Goal: Information Seeking & Learning: Check status

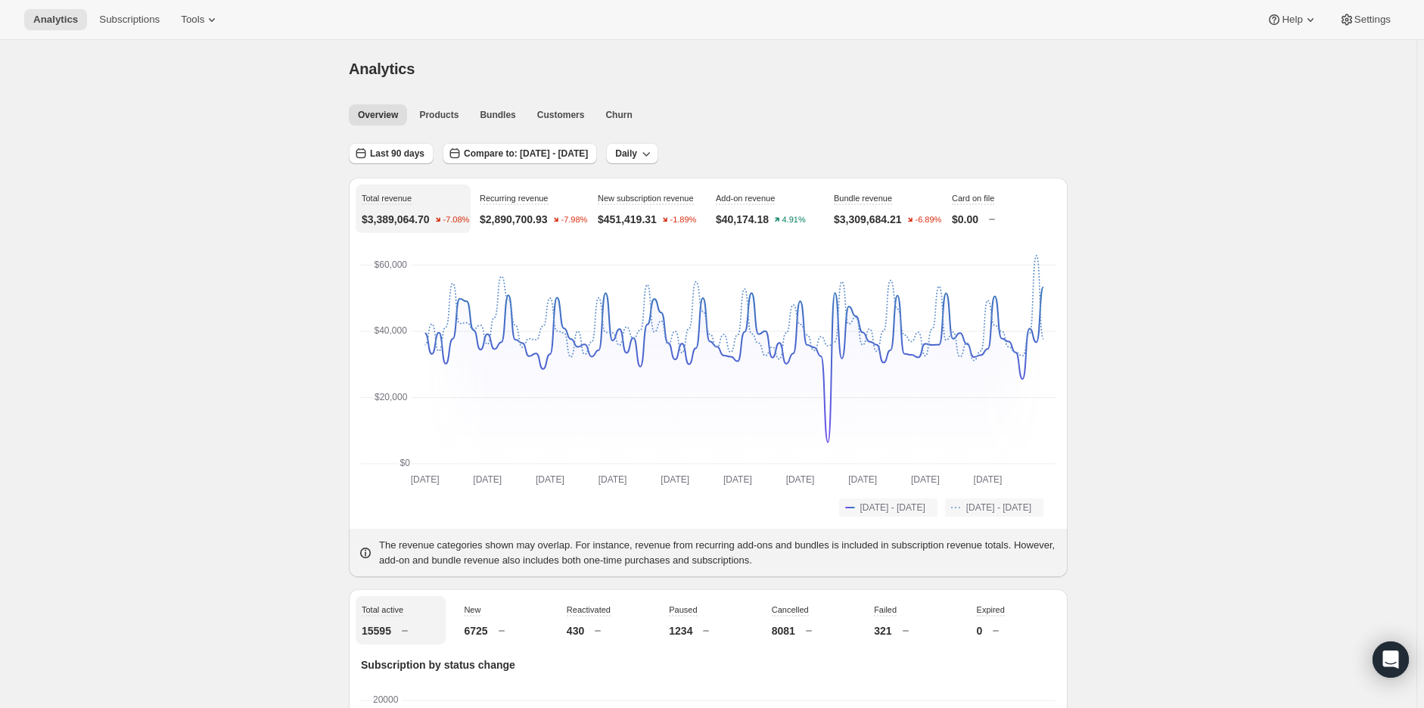
click at [524, 213] on p "$2,890,700.93" at bounding box center [514, 219] width 68 height 15
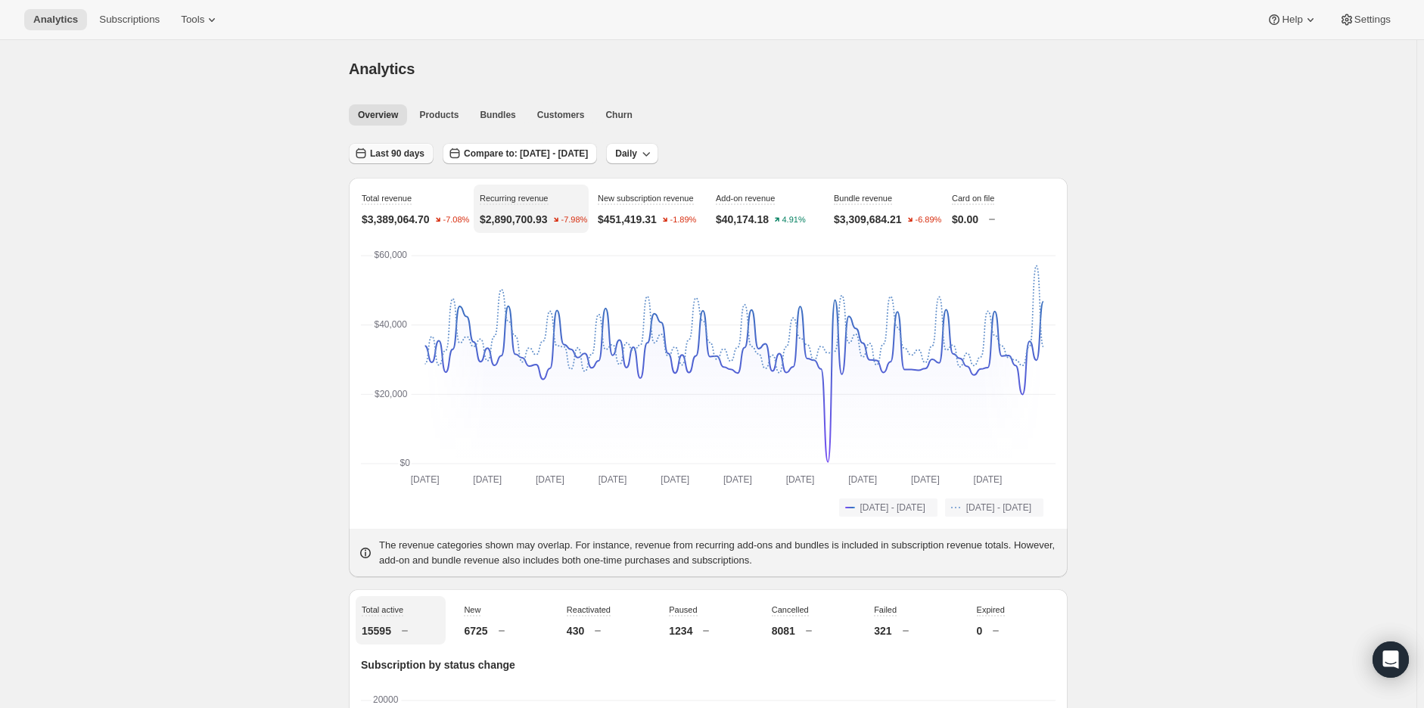
click at [410, 154] on span "Last 90 days" at bounding box center [397, 154] width 54 height 12
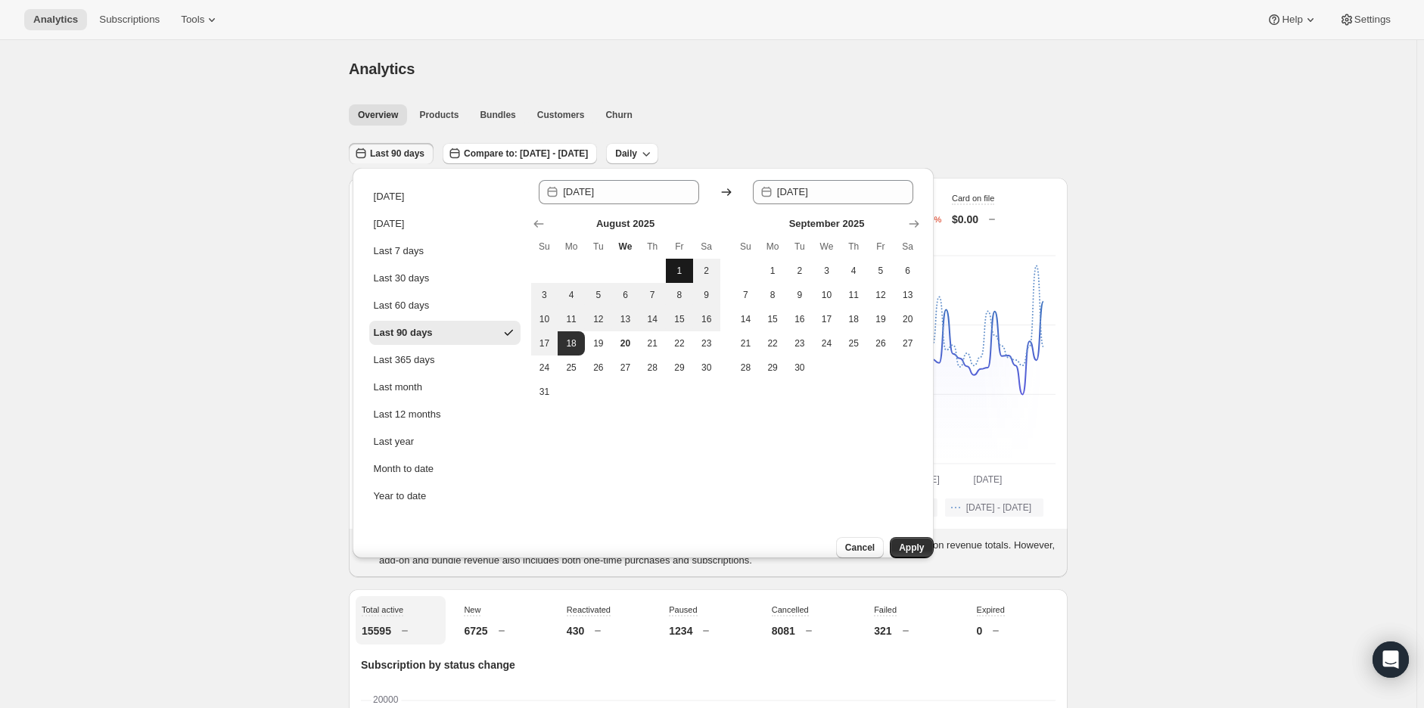
click at [672, 268] on span "1" at bounding box center [679, 271] width 15 height 12
type input "[DATE]"
click at [565, 343] on span "18" at bounding box center [571, 344] width 15 height 12
type input "[DATE]"
click at [910, 542] on span "Apply" at bounding box center [911, 548] width 25 height 12
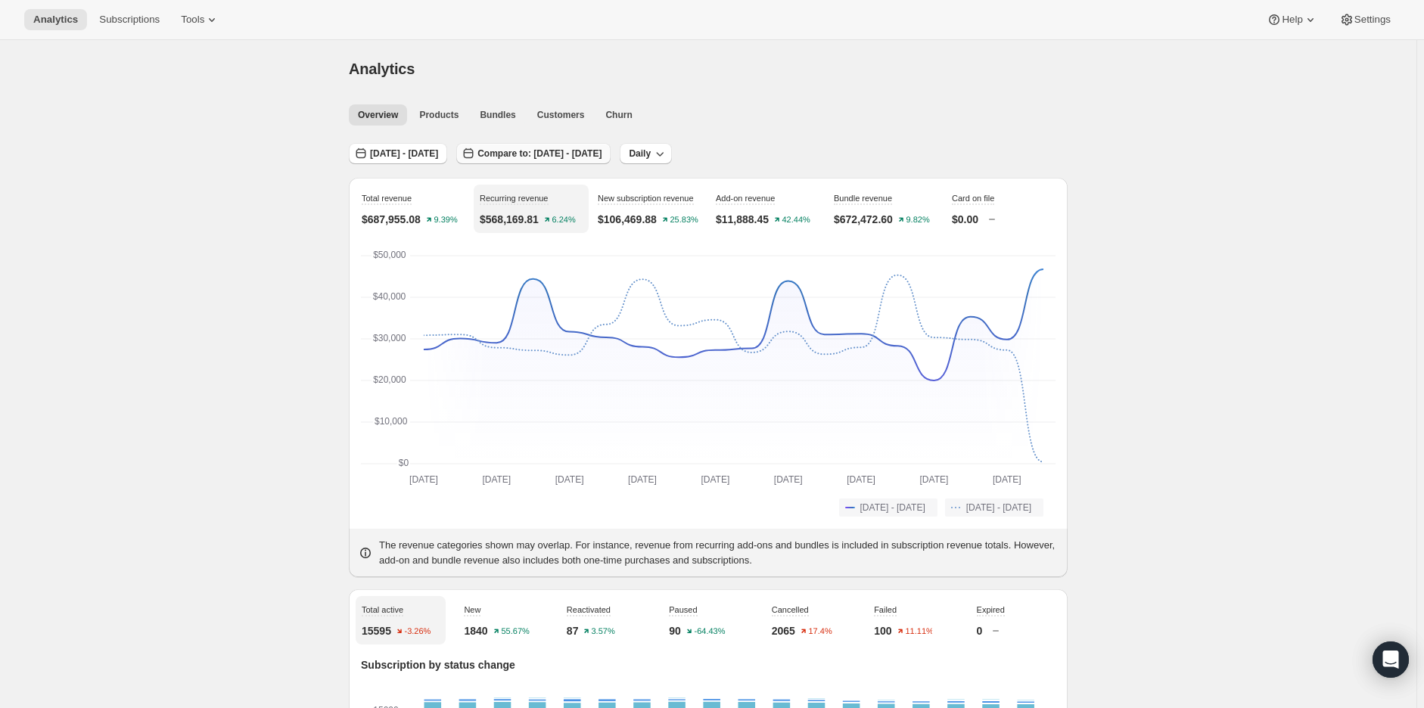
click at [562, 154] on span "Compare to: [DATE] - [DATE]" at bounding box center [540, 154] width 124 height 12
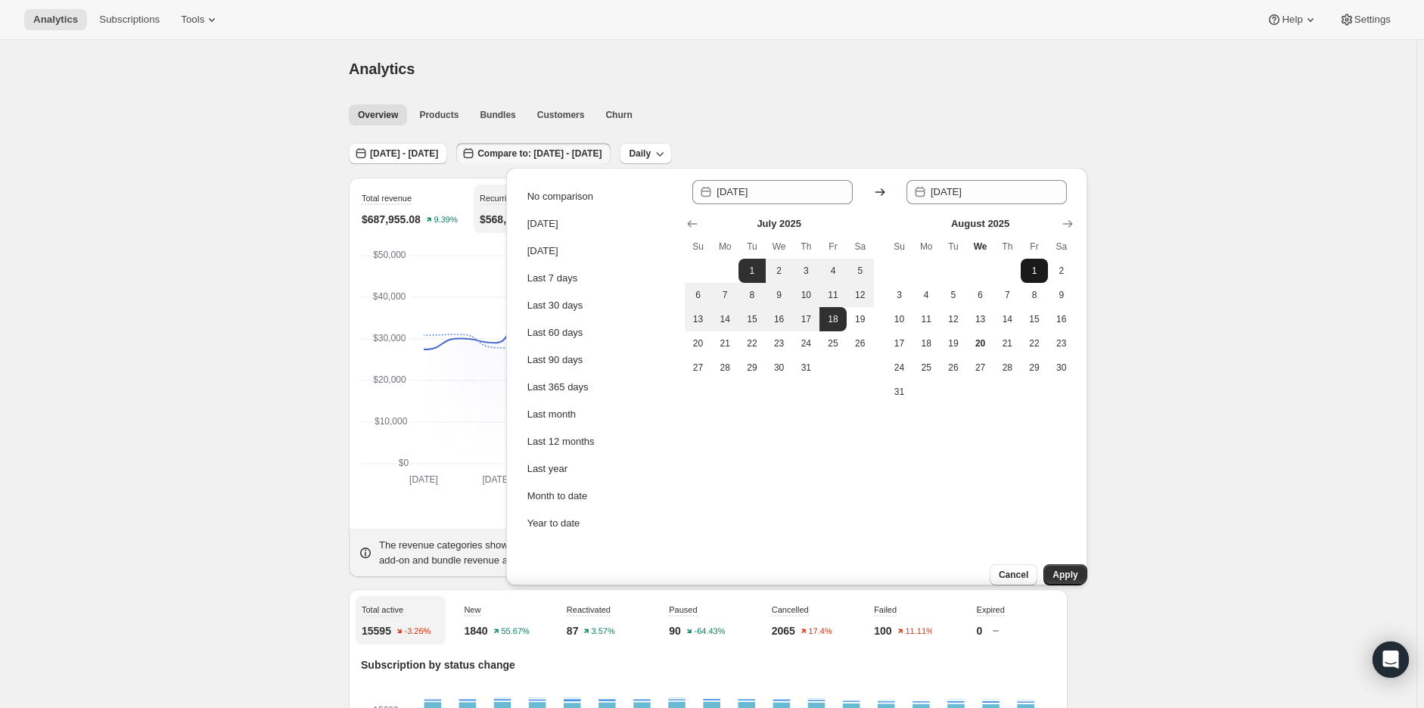
click at [1042, 273] on button "1" at bounding box center [1034, 271] width 27 height 24
type input "[DATE]"
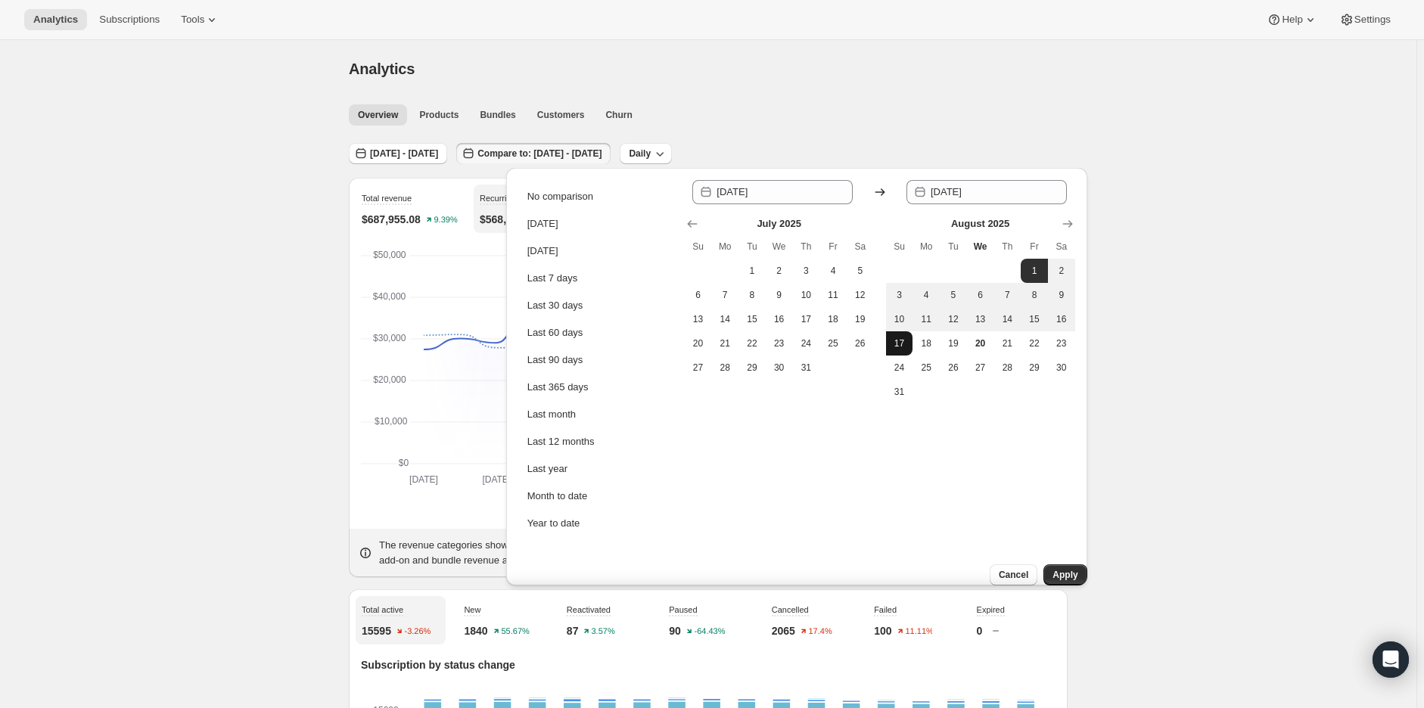
click at [905, 347] on span "17" at bounding box center [899, 344] width 15 height 12
type input "[DATE]"
click at [1058, 569] on span "Apply" at bounding box center [1065, 575] width 25 height 12
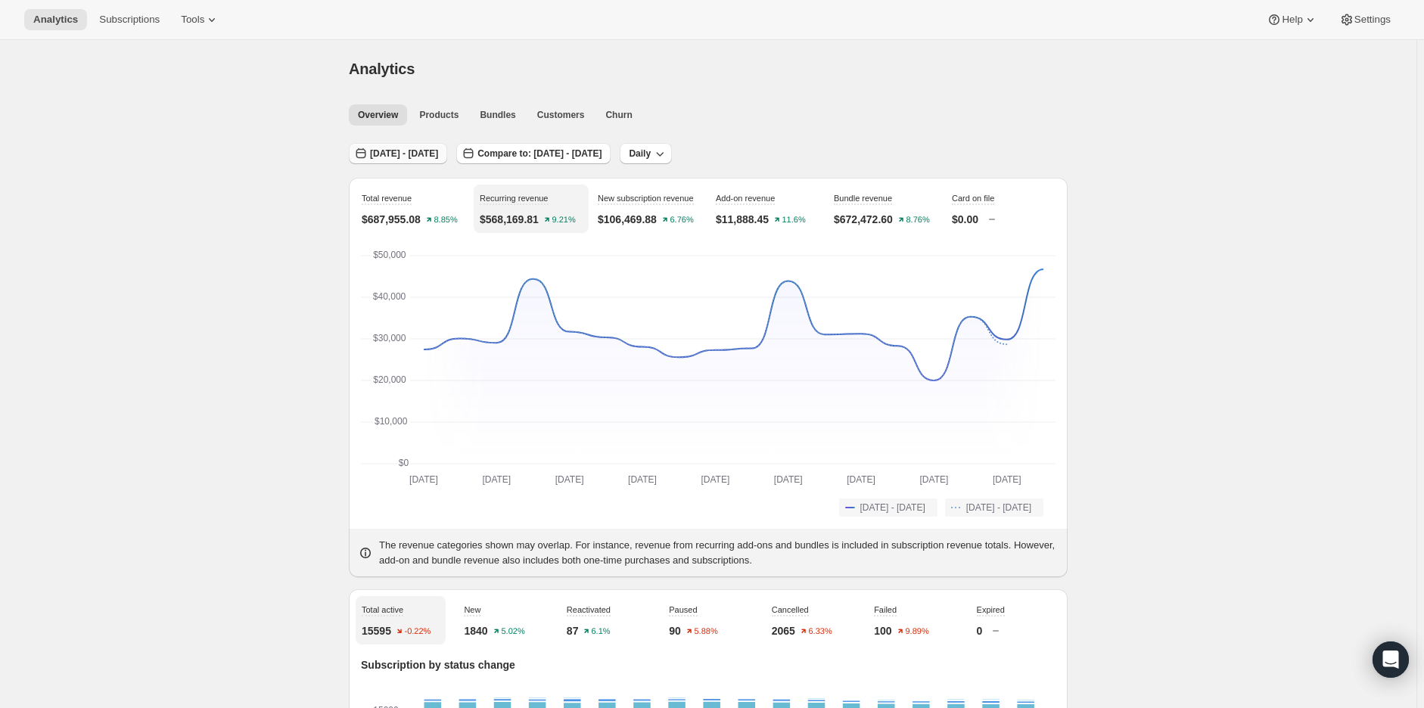
click at [432, 157] on span "[DATE] - [DATE]" at bounding box center [404, 154] width 68 height 12
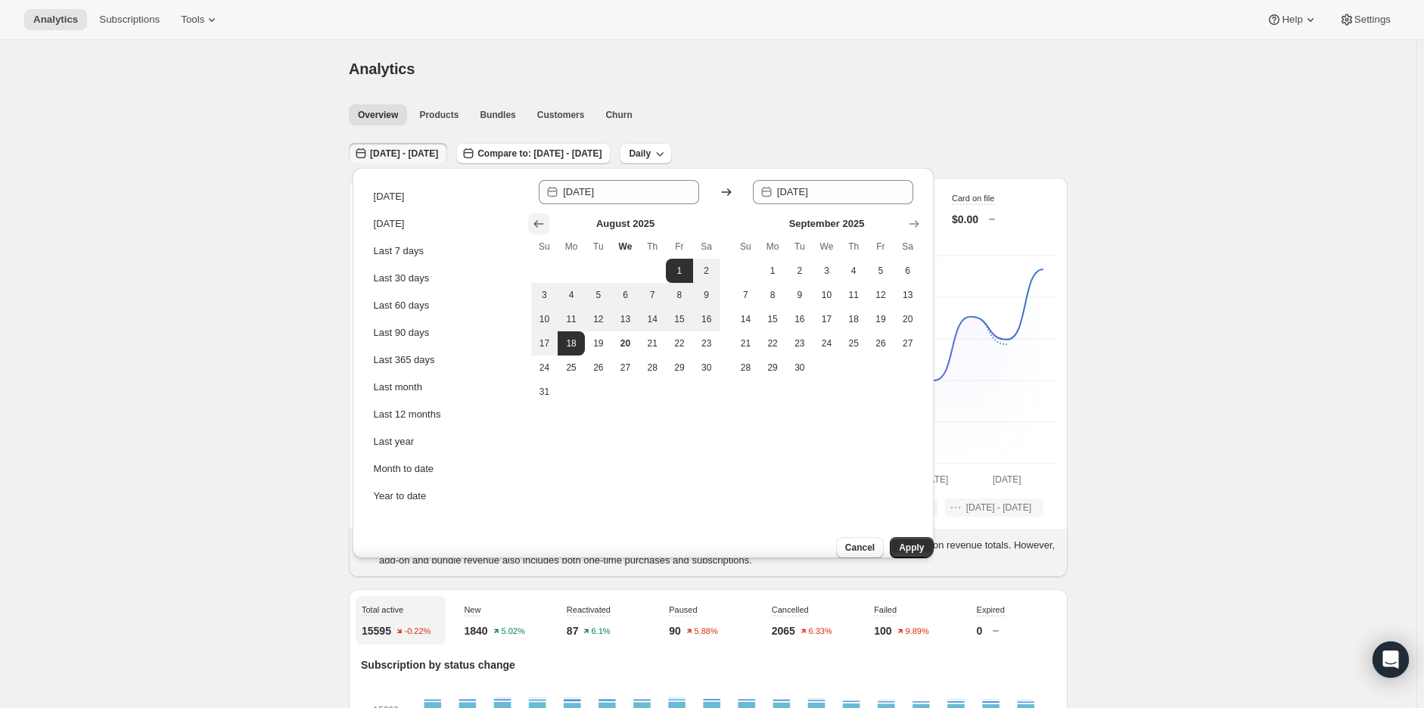
click at [538, 228] on icon "Show previous month, July 2025" at bounding box center [538, 223] width 15 height 15
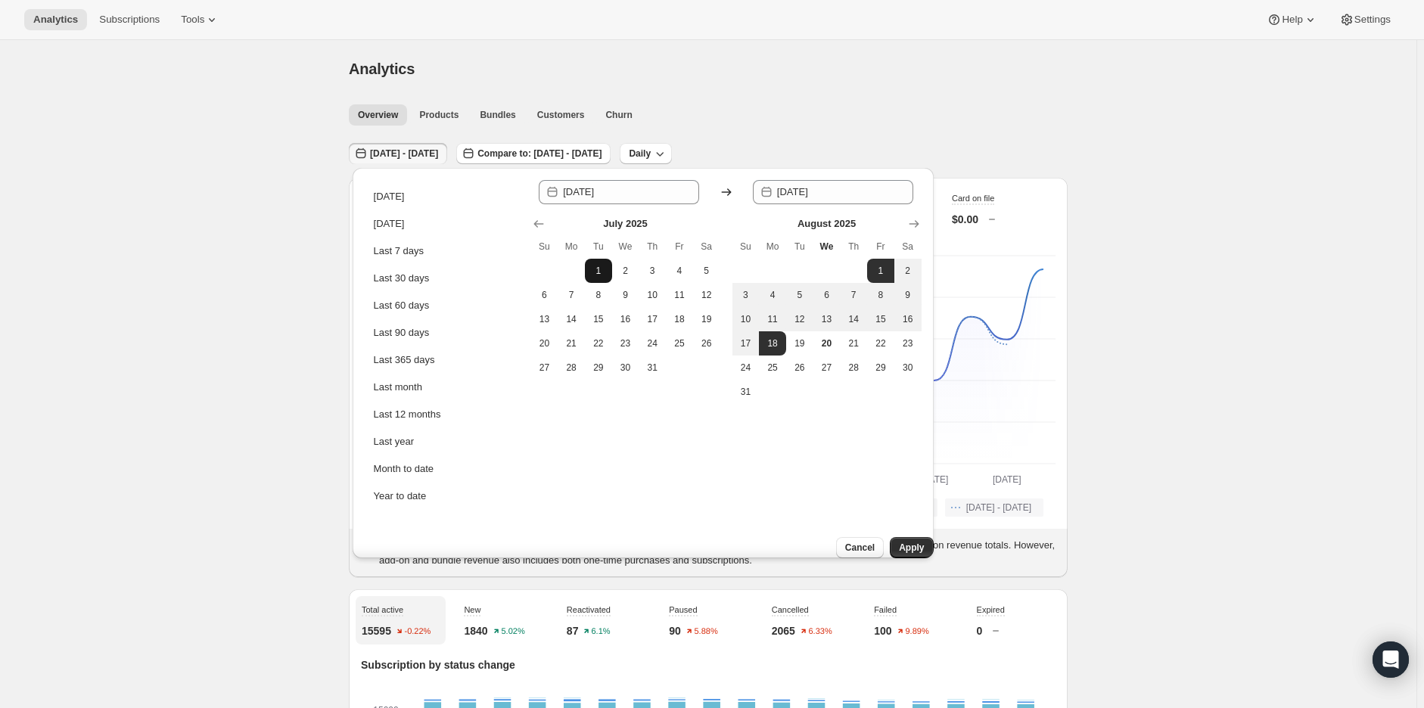
click at [599, 268] on span "1" at bounding box center [598, 271] width 15 height 12
type input "[DATE]"
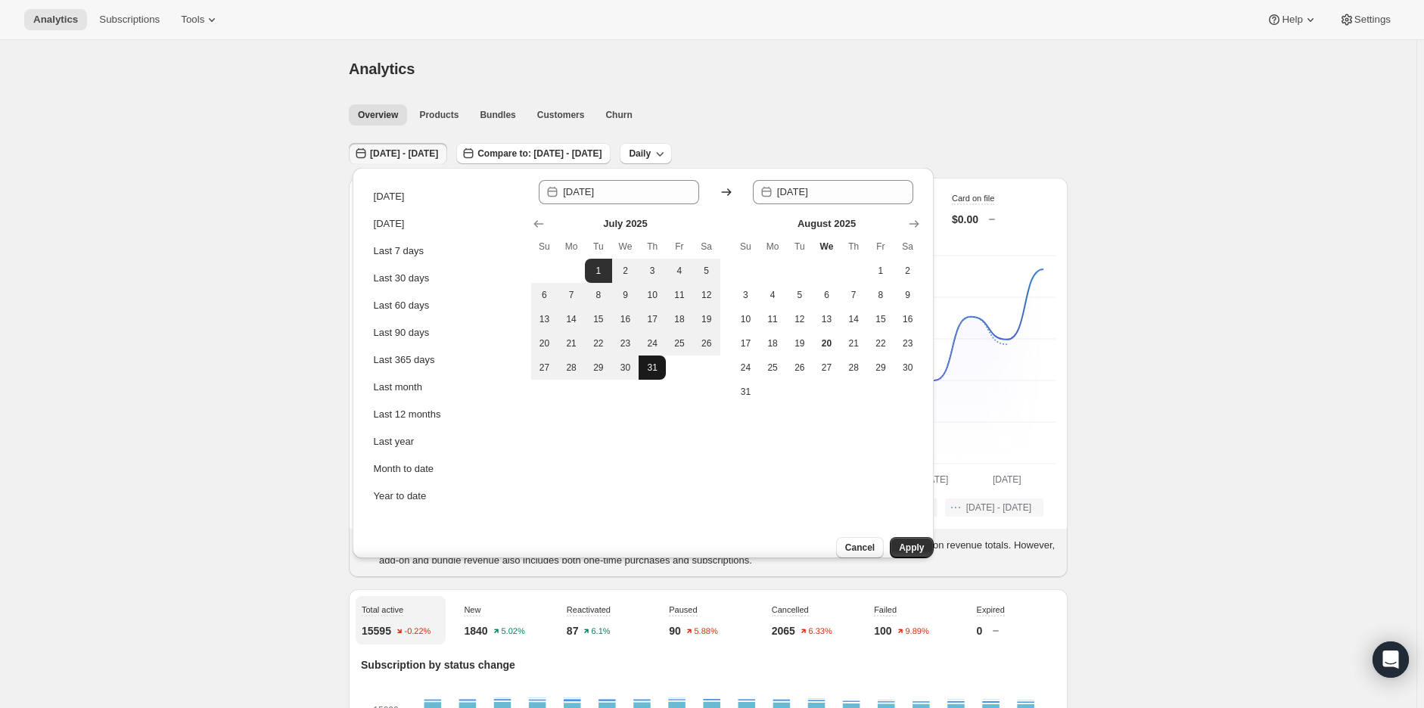
click at [653, 367] on span "31" at bounding box center [652, 368] width 15 height 12
type input "[DATE]"
click at [899, 537] on button "Apply" at bounding box center [911, 547] width 43 height 21
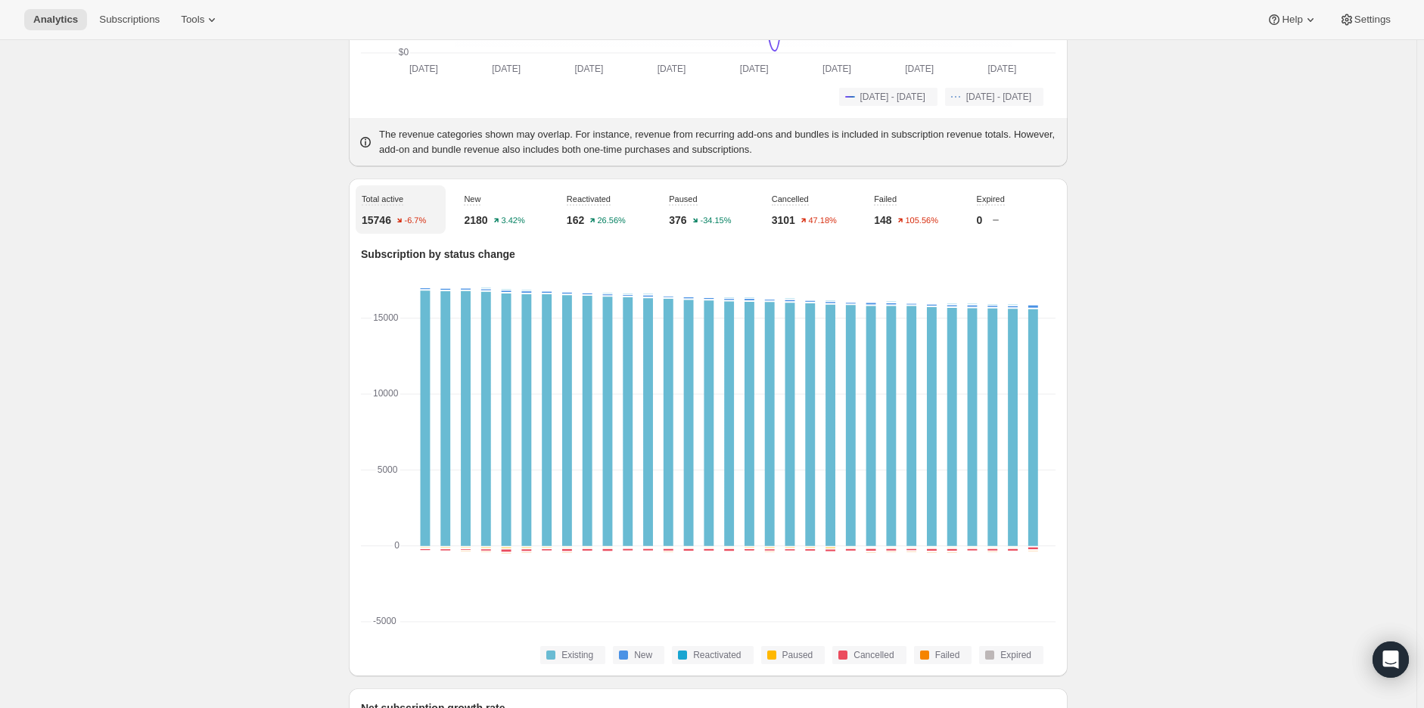
scroll to position [420, 0]
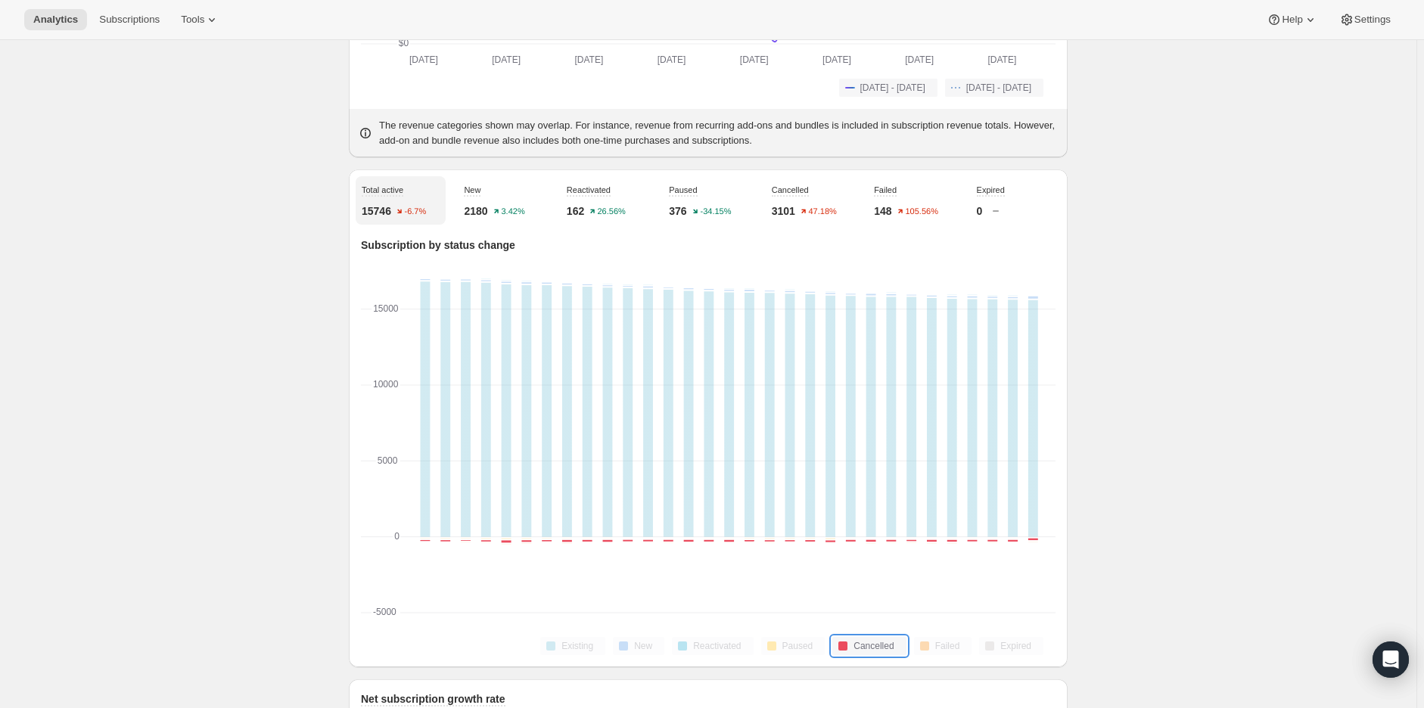
click at [879, 642] on span "Cancelled" at bounding box center [874, 646] width 40 height 12
click at [950, 637] on button "Failed" at bounding box center [943, 646] width 58 height 18
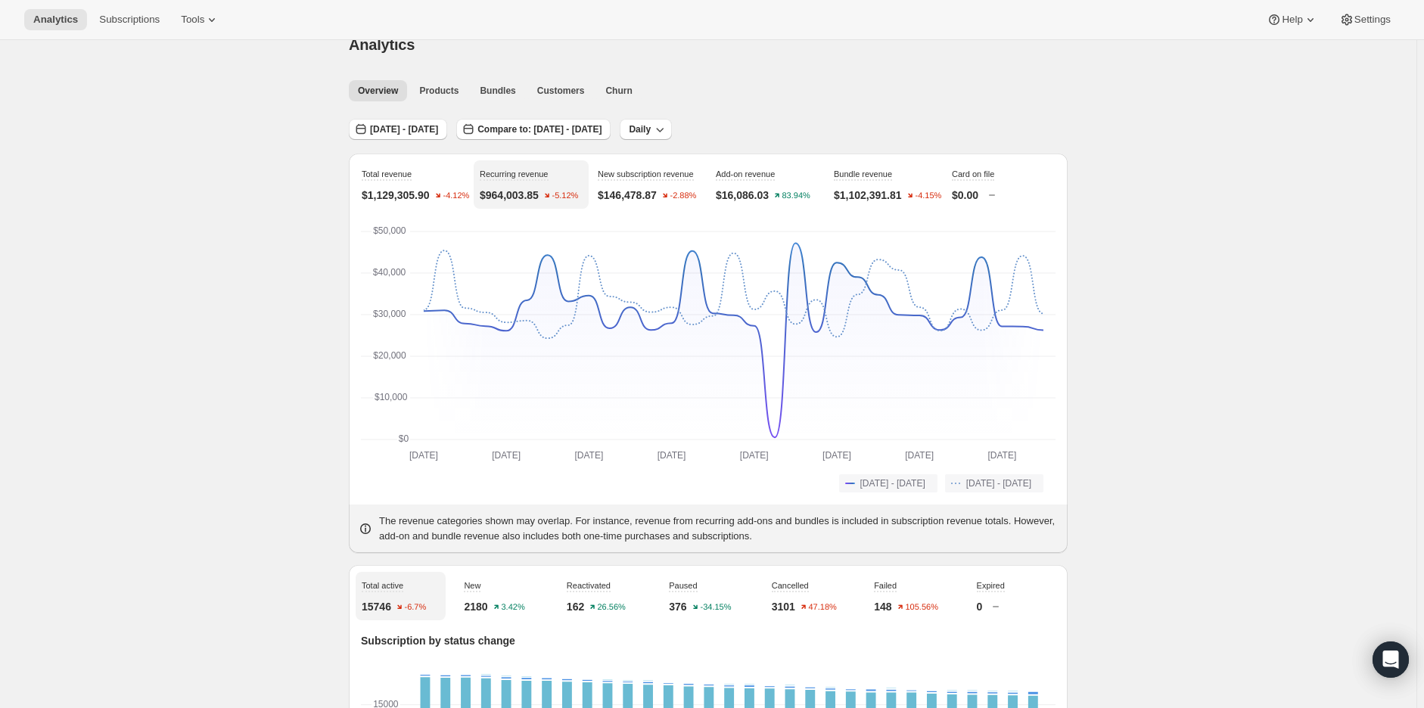
scroll to position [0, 0]
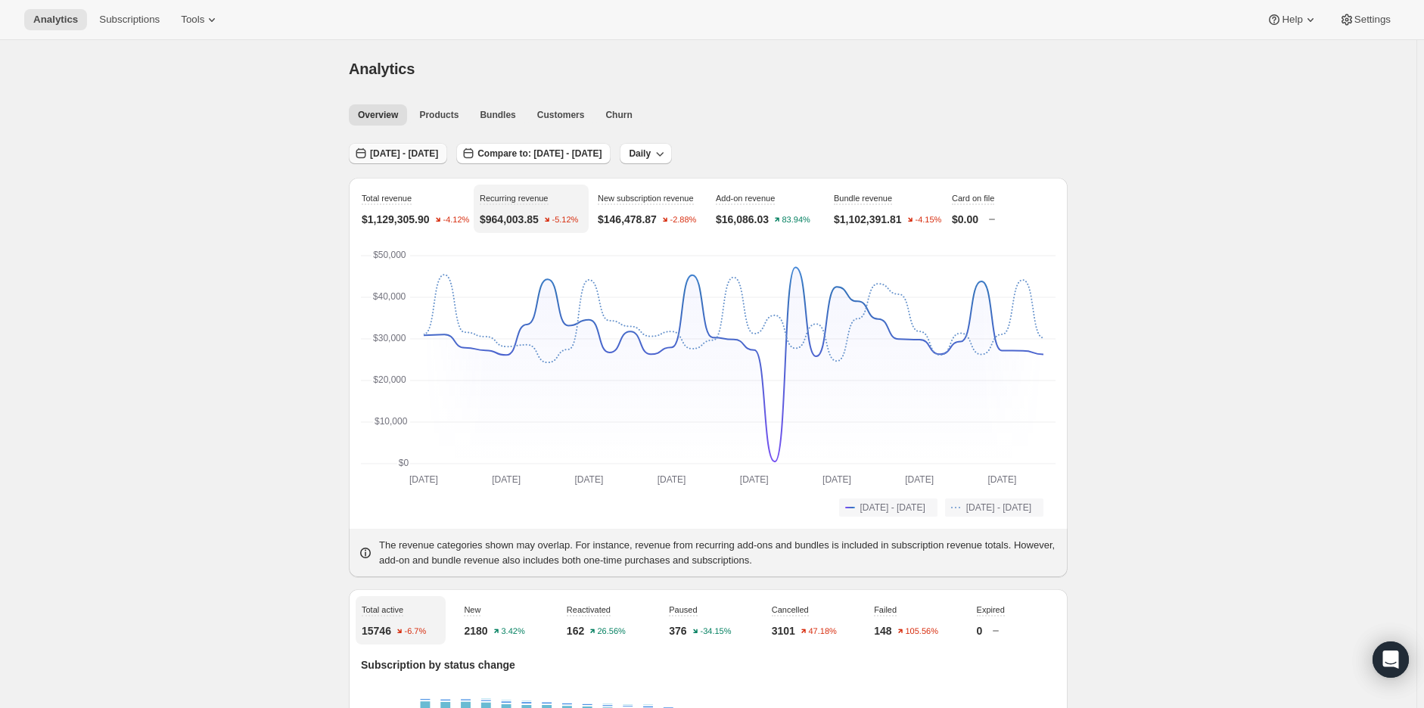
click at [434, 152] on span "[DATE] - [DATE]" at bounding box center [404, 154] width 68 height 12
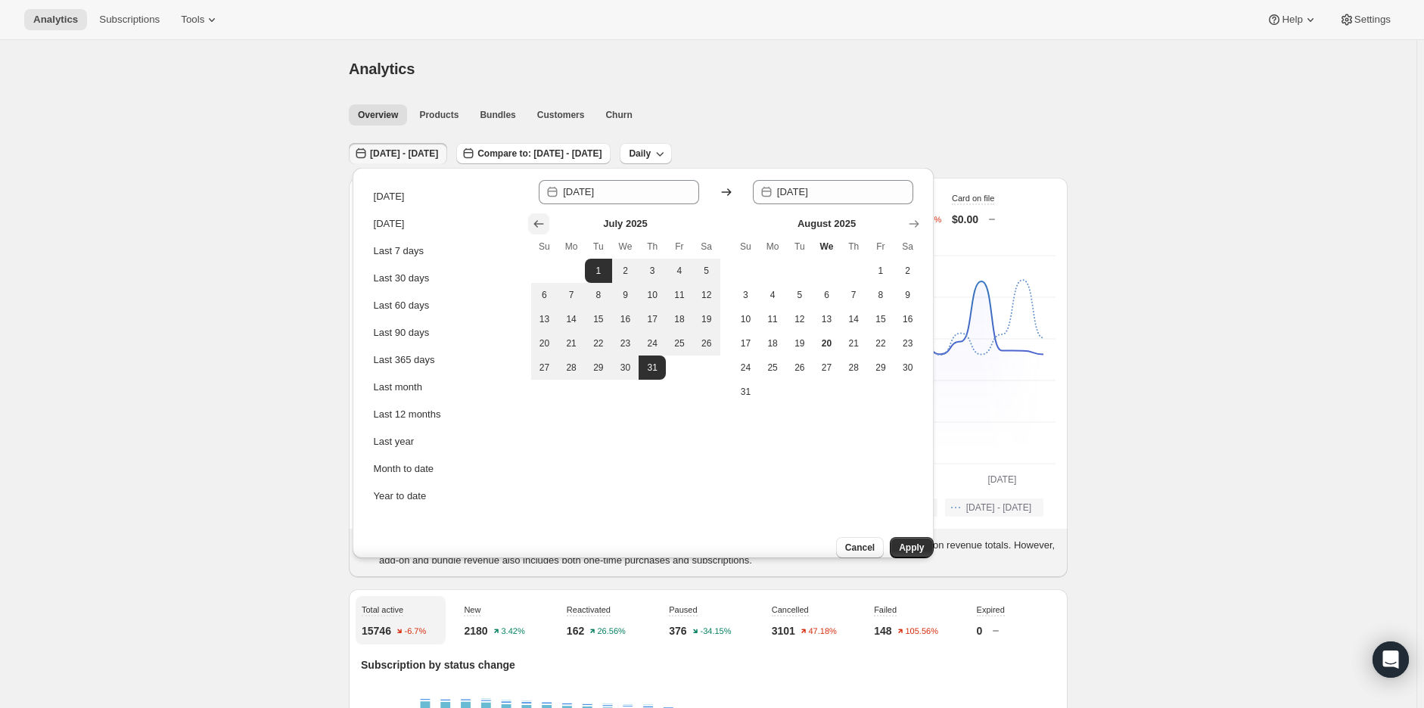
click at [534, 224] on icon "Show previous month, June 2025" at bounding box center [539, 224] width 10 height 8
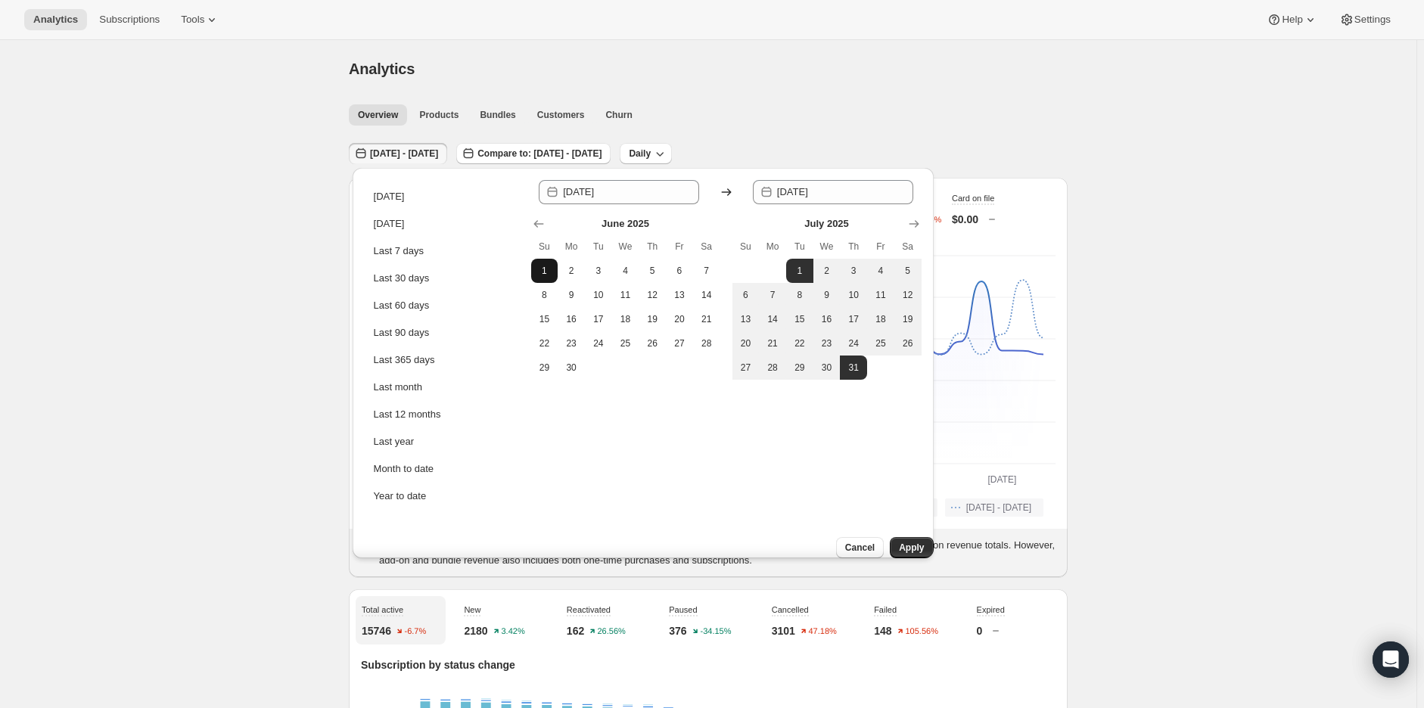
click at [538, 276] on span "1" at bounding box center [544, 271] width 15 height 12
type input "[DATE]"
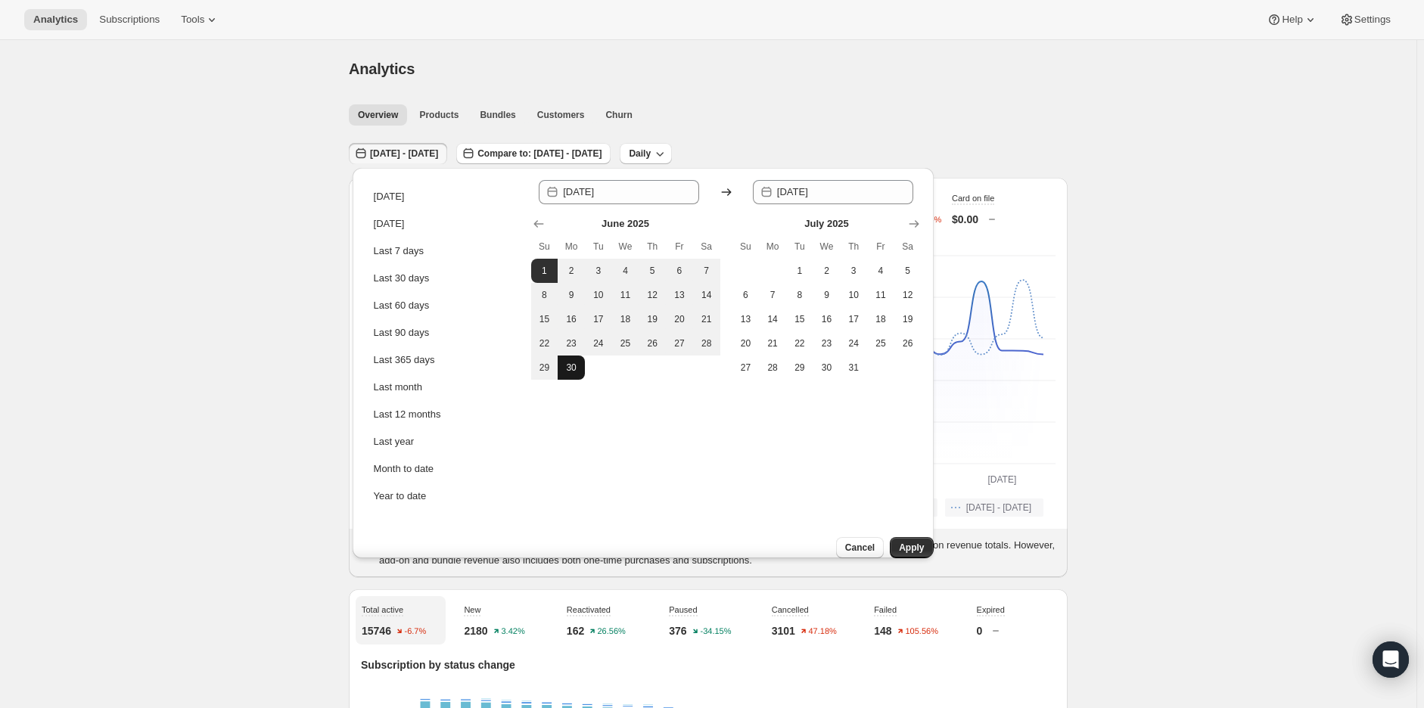
click at [571, 367] on span "30" at bounding box center [571, 368] width 15 height 12
type input "[DATE]"
click at [899, 542] on span "Apply" at bounding box center [911, 548] width 25 height 12
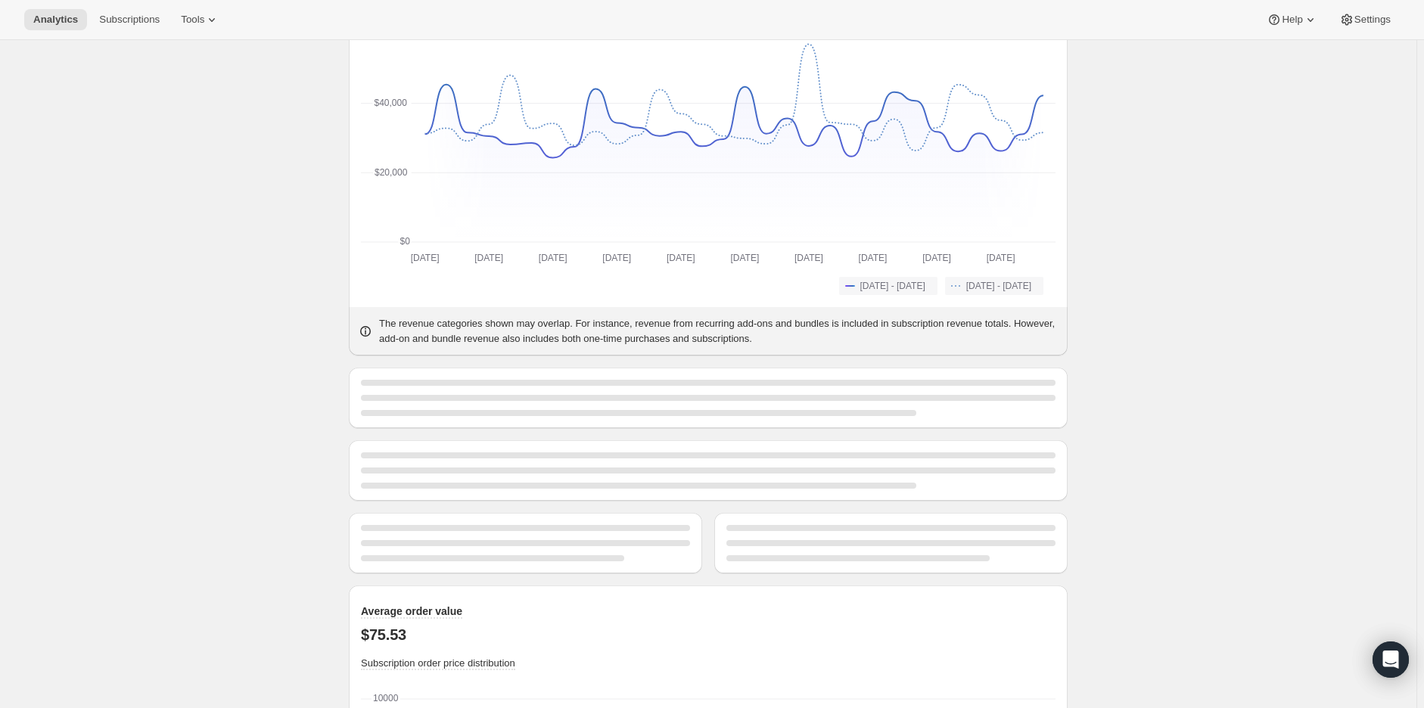
scroll to position [420, 0]
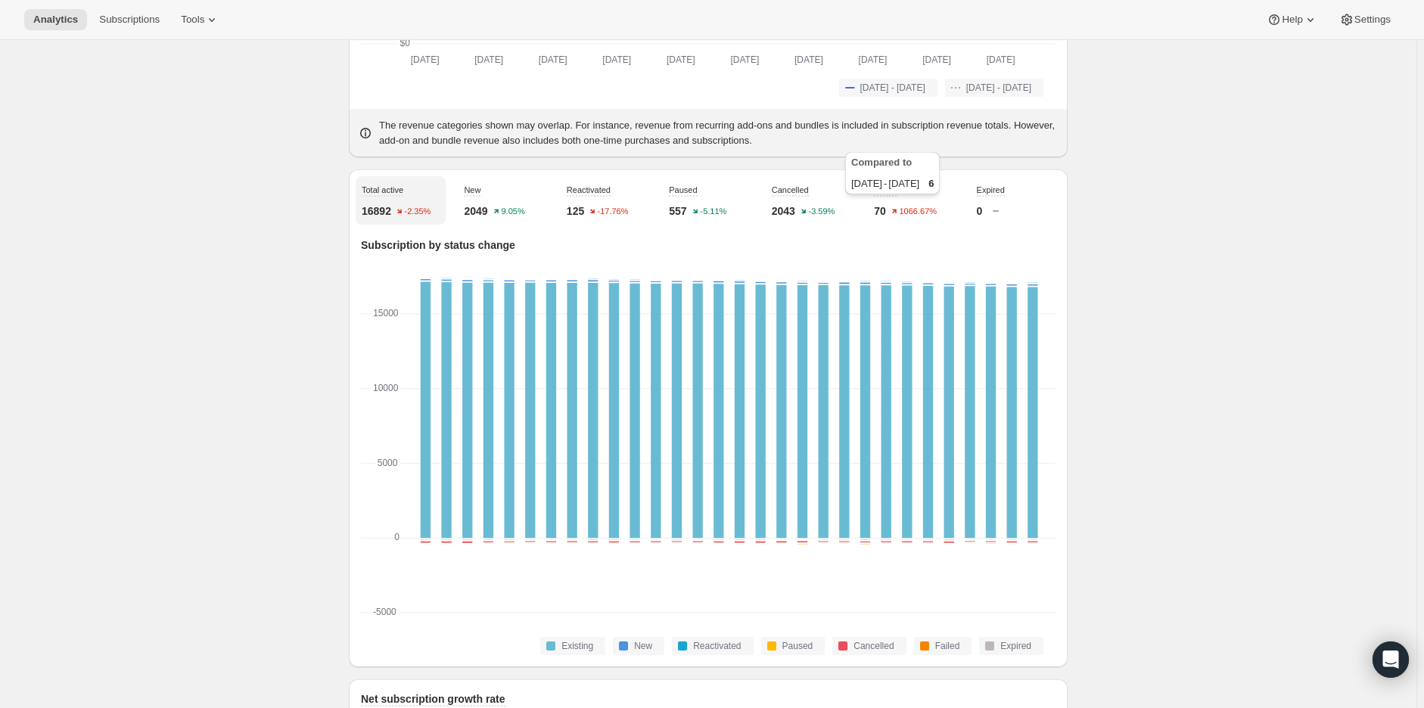
click at [912, 212] on text "1066.67%" at bounding box center [918, 211] width 38 height 9
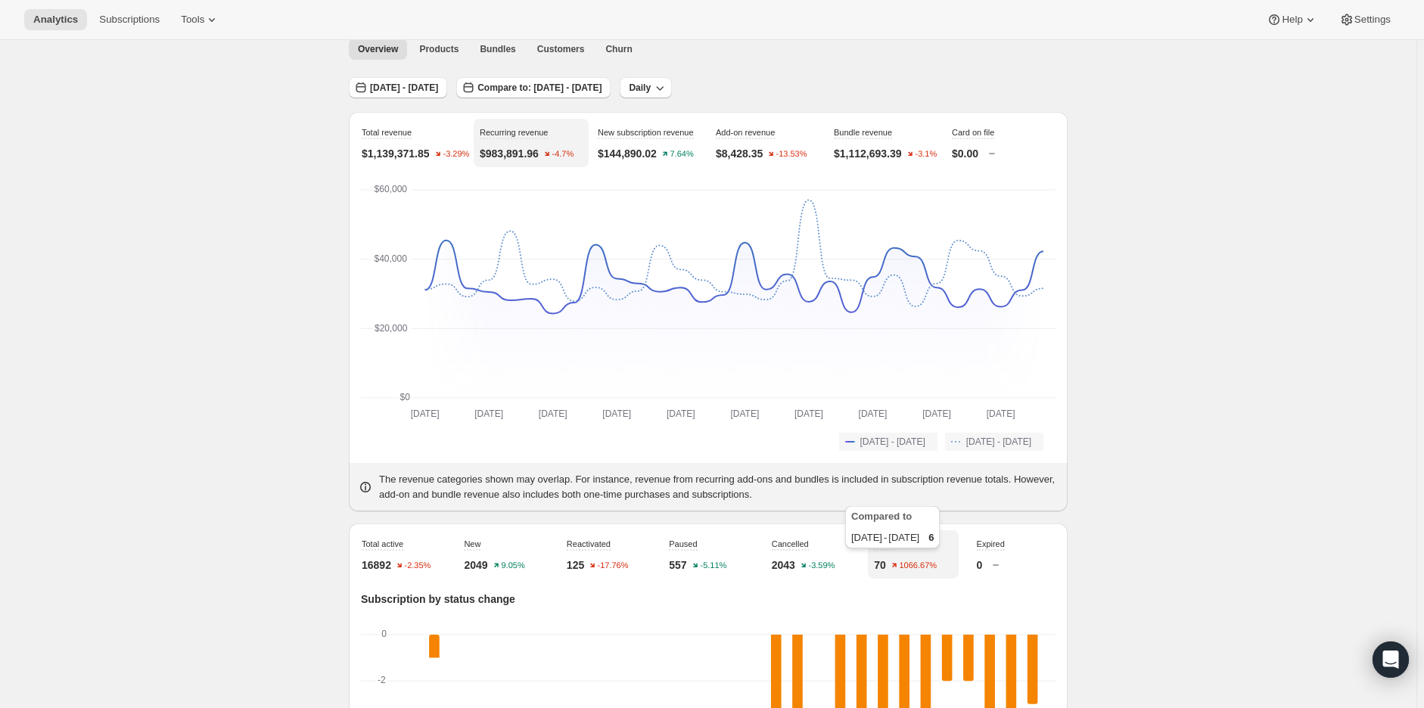
scroll to position [0, 0]
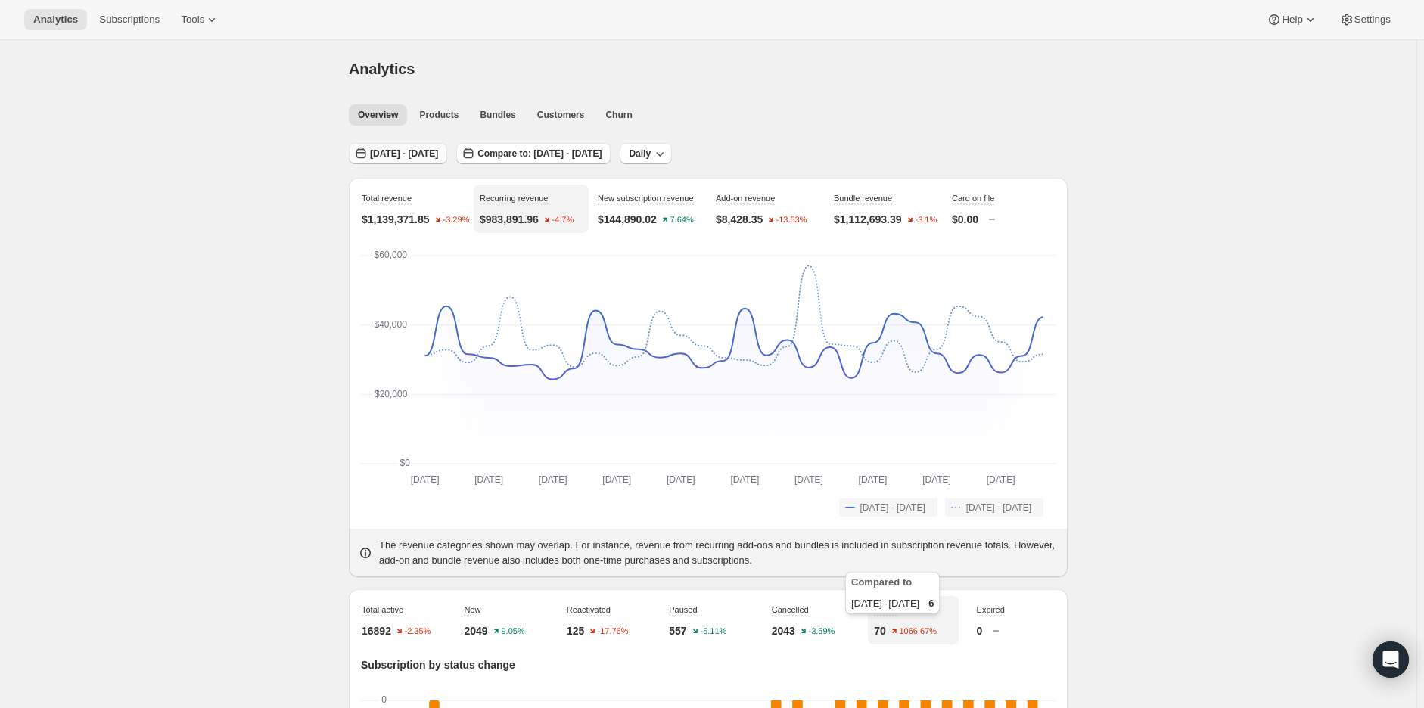
click at [404, 148] on span "[DATE] - [DATE]" at bounding box center [404, 154] width 68 height 12
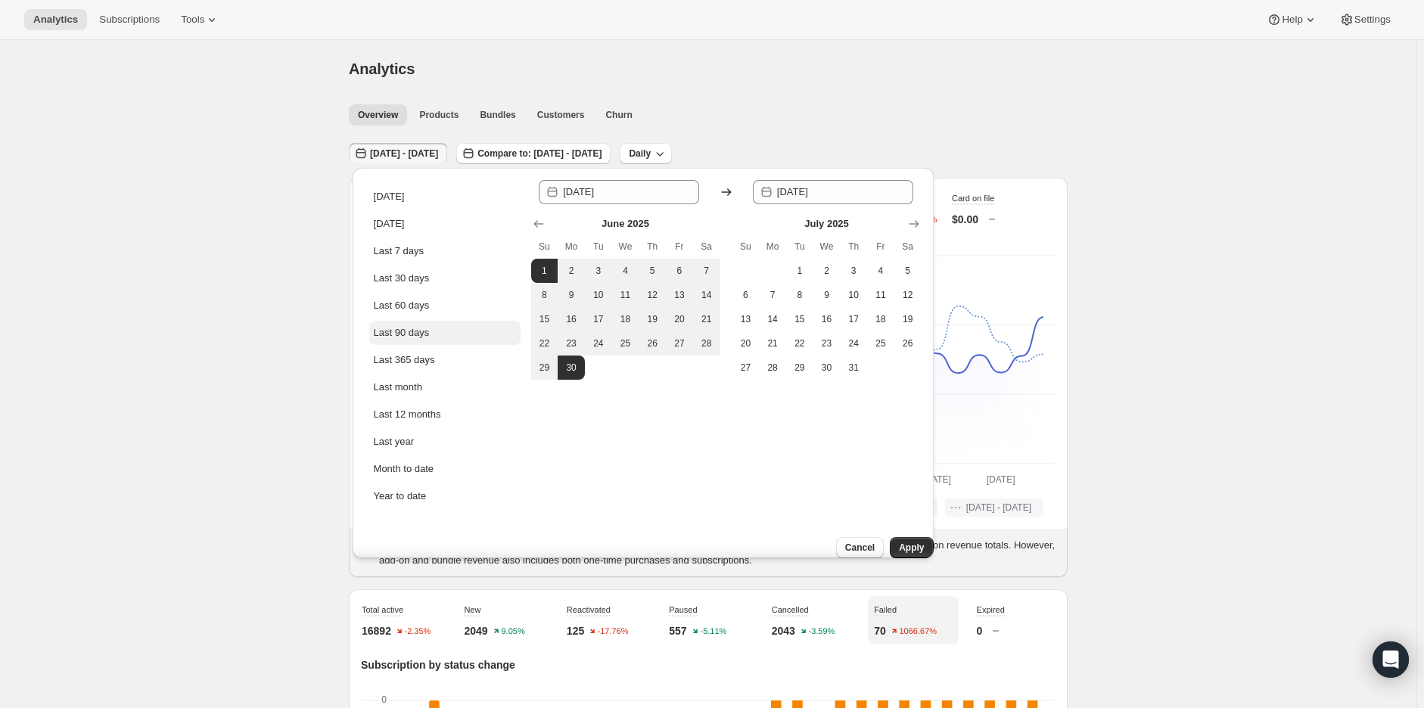
click at [433, 325] on button "Last 90 days" at bounding box center [444, 333] width 151 height 24
type input "[DATE]"
click at [908, 542] on span "Apply" at bounding box center [911, 548] width 25 height 12
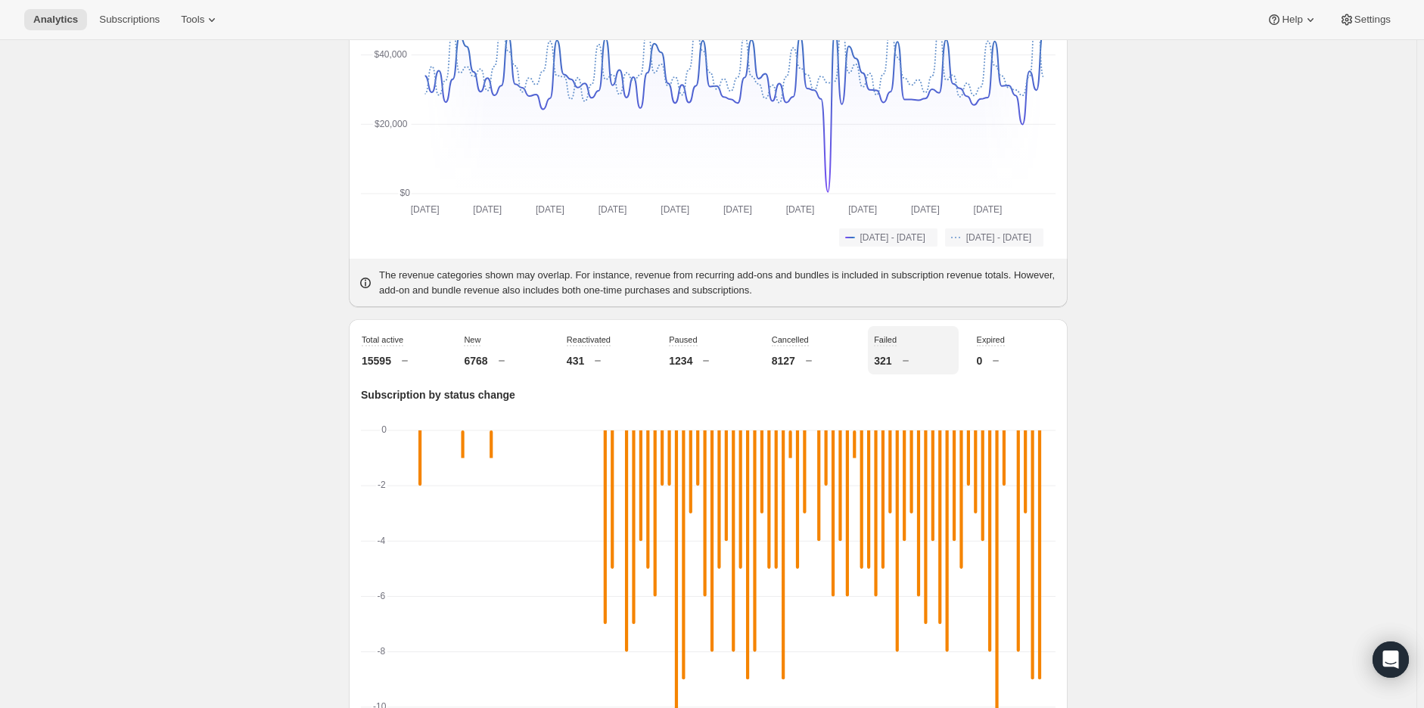
scroll to position [336, 0]
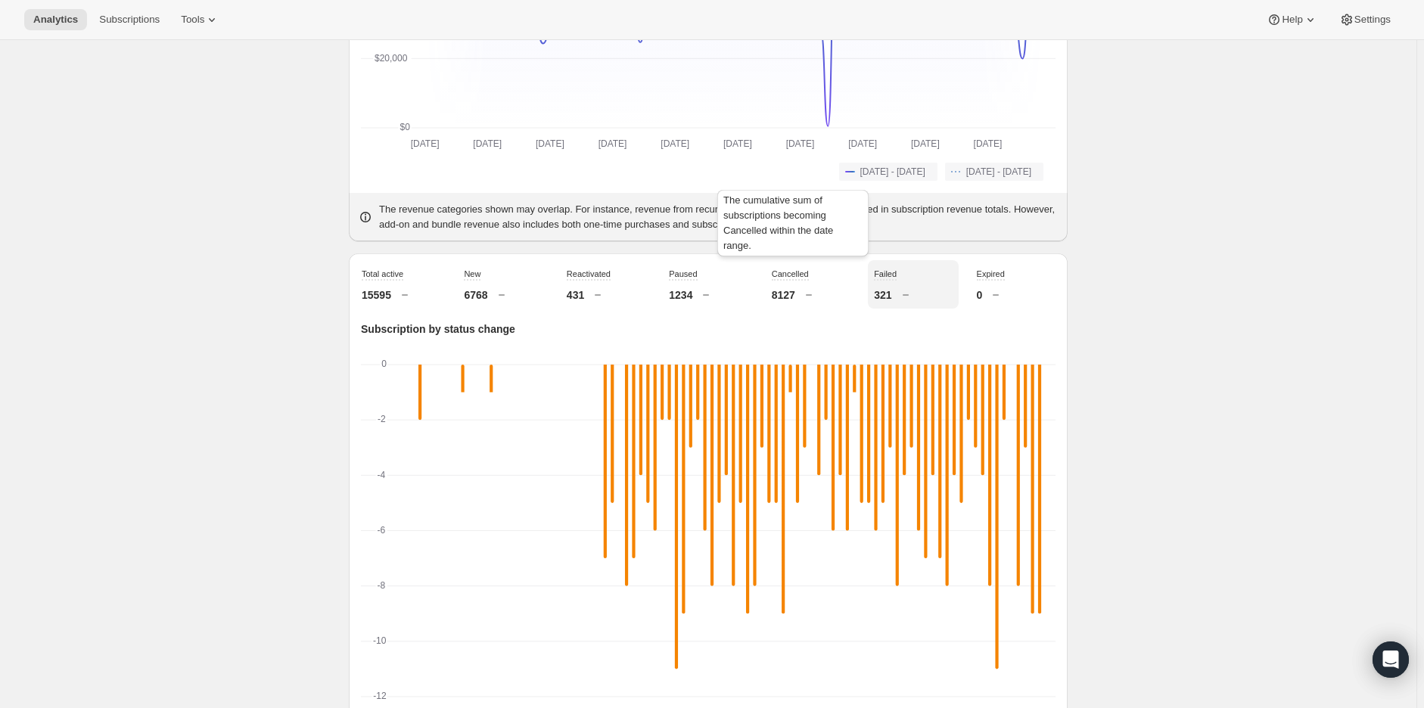
click at [787, 277] on span "Cancelled" at bounding box center [790, 273] width 37 height 9
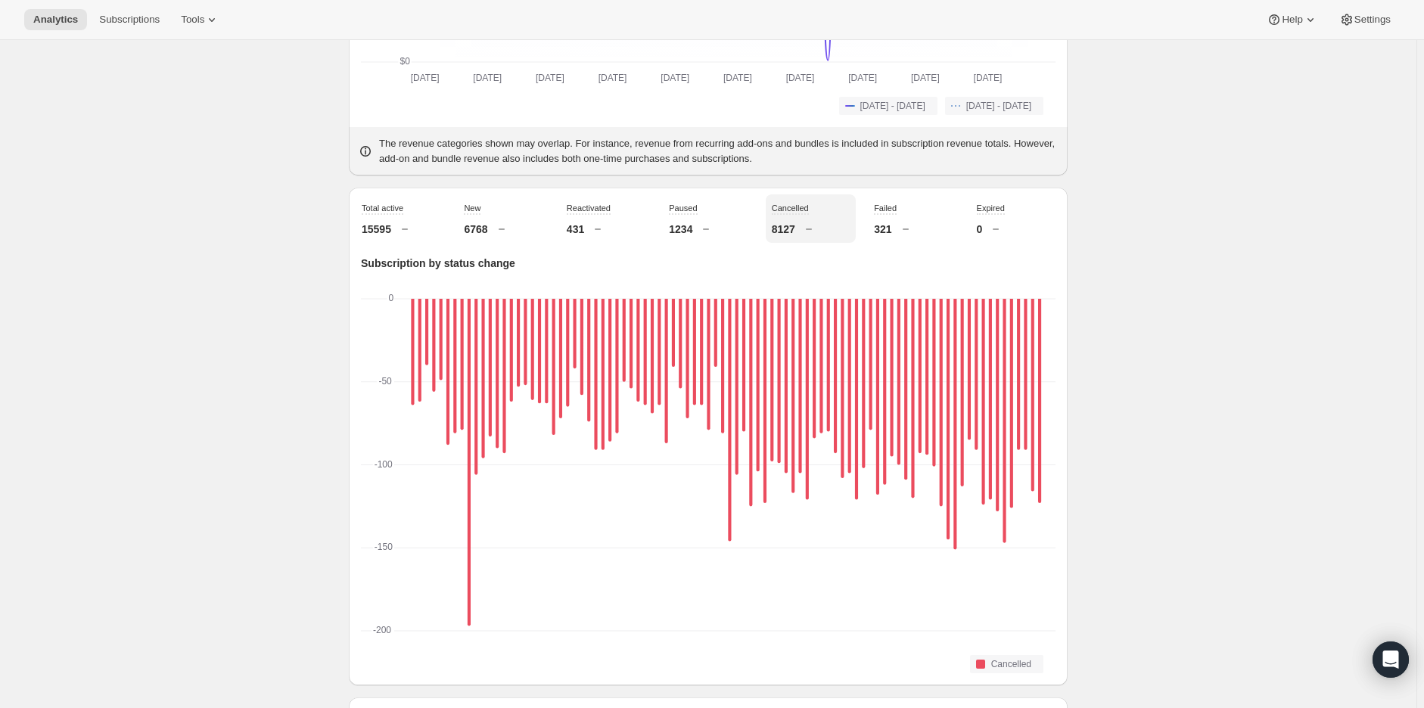
scroll to position [420, 0]
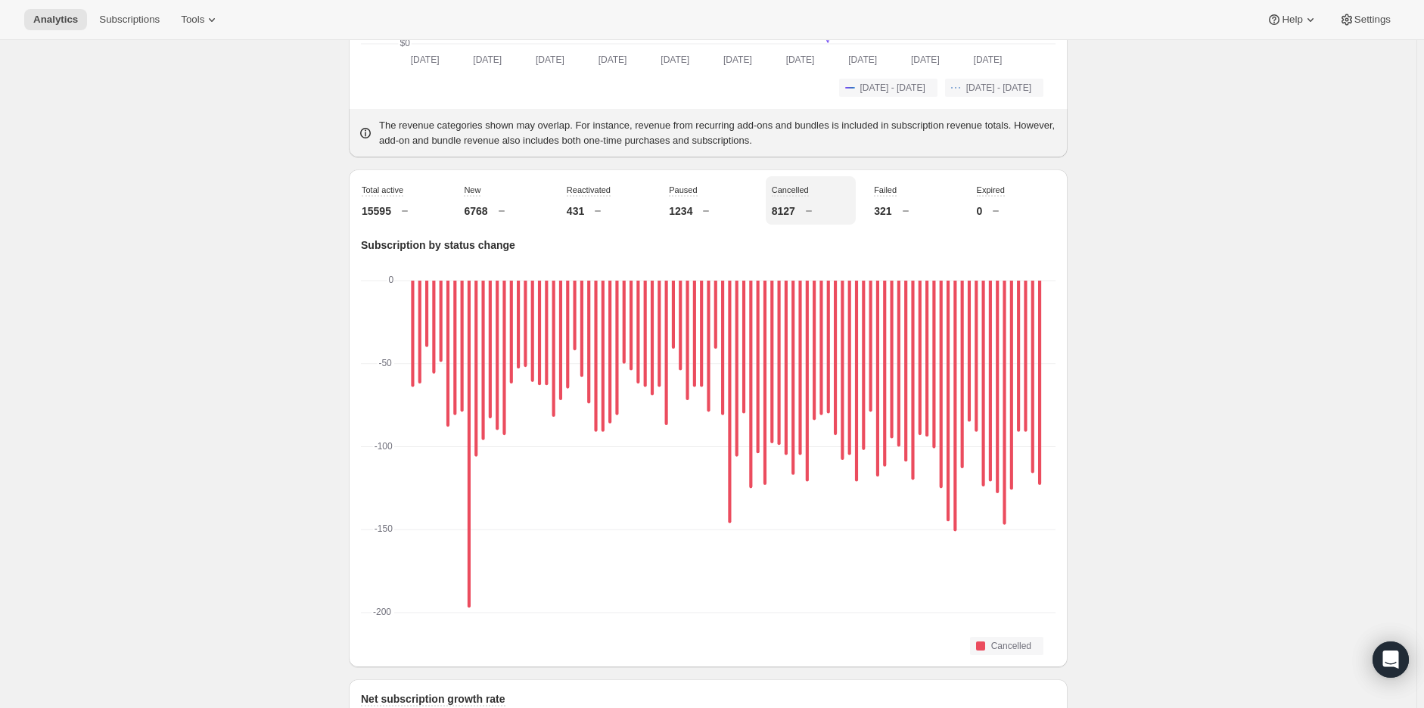
click at [584, 204] on p "431" at bounding box center [575, 211] width 17 height 15
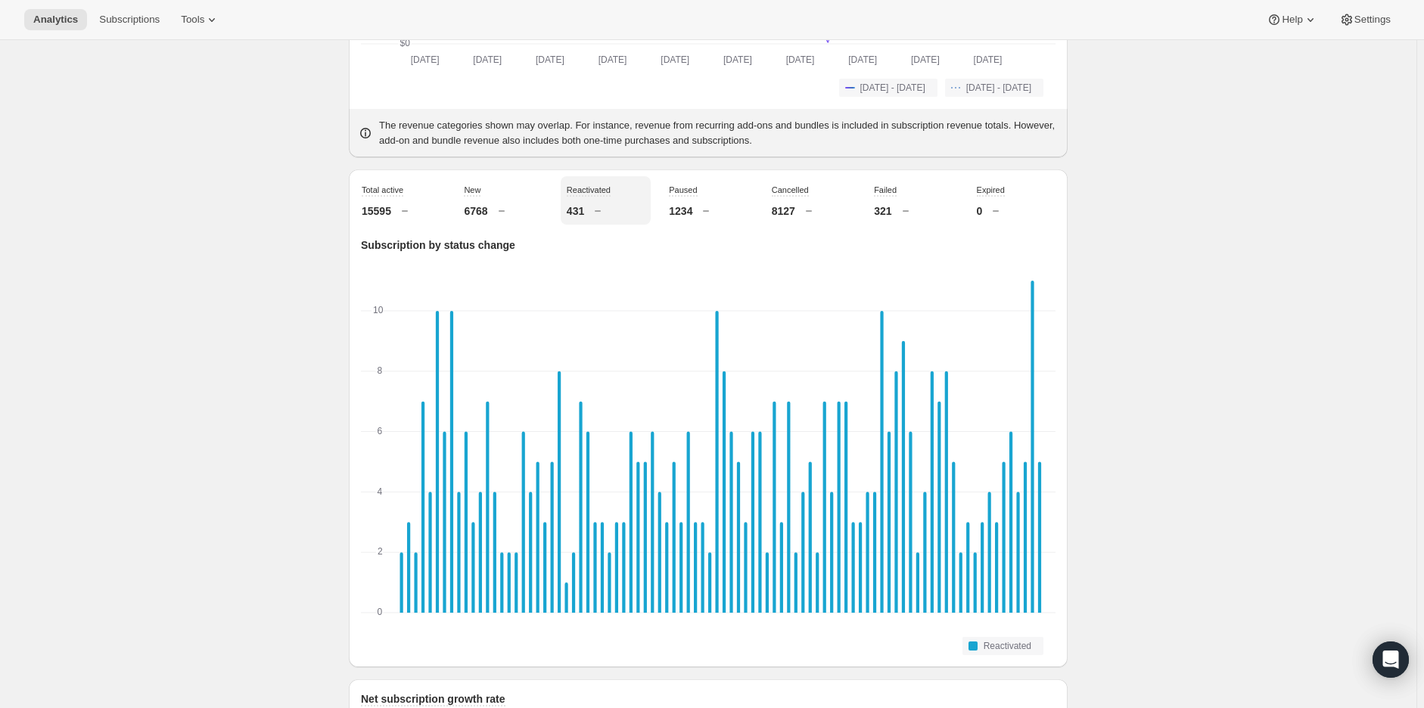
click at [481, 200] on div "New 6768" at bounding box center [503, 200] width 90 height 48
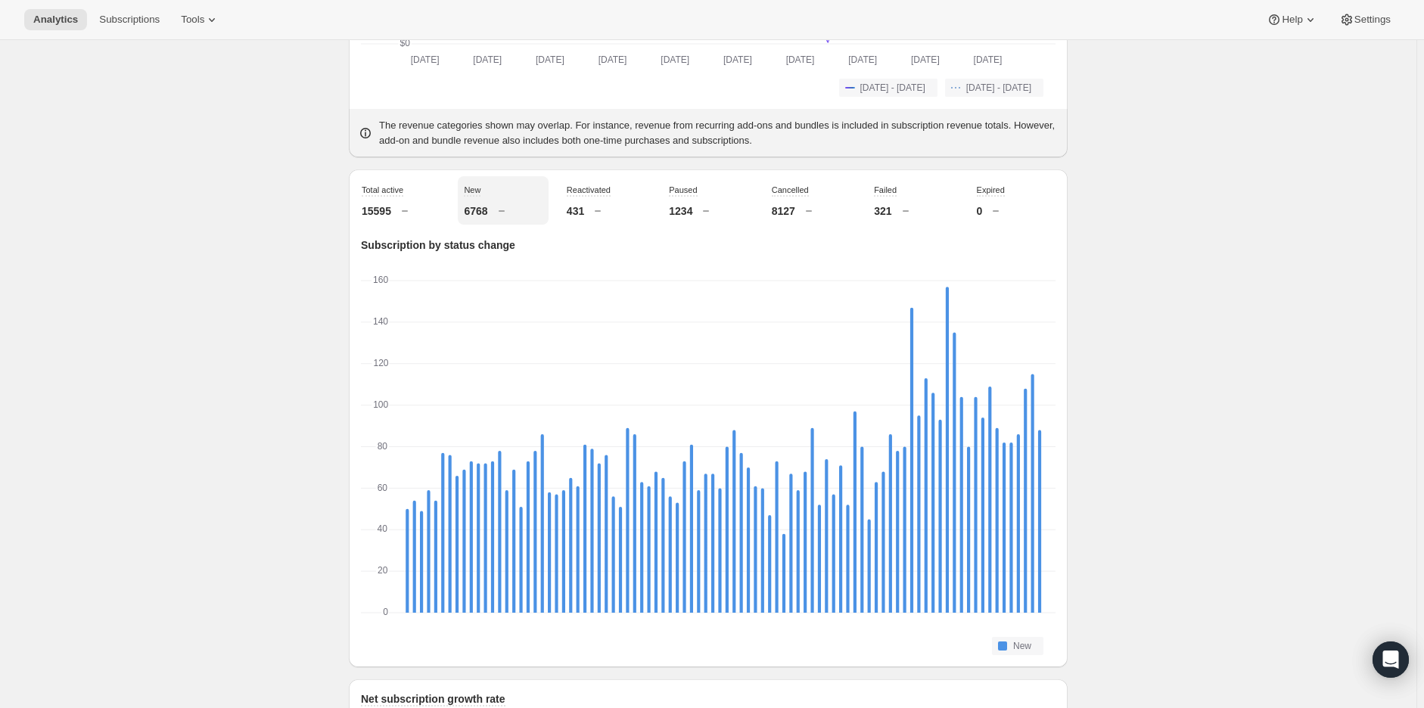
click at [375, 199] on div "Total active 15595" at bounding box center [401, 200] width 90 height 48
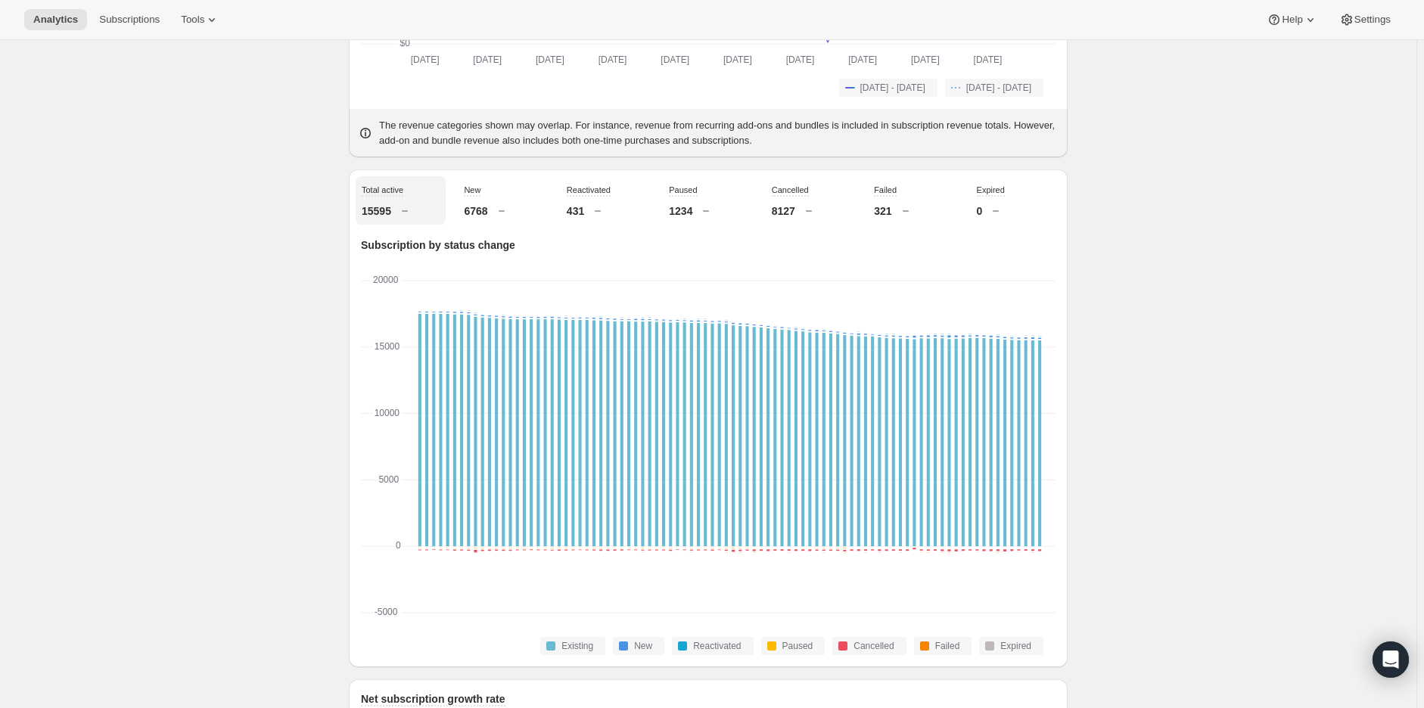
click at [899, 199] on div "Failed 321" at bounding box center [913, 200] width 90 height 48
